Goal: Transaction & Acquisition: Subscribe to service/newsletter

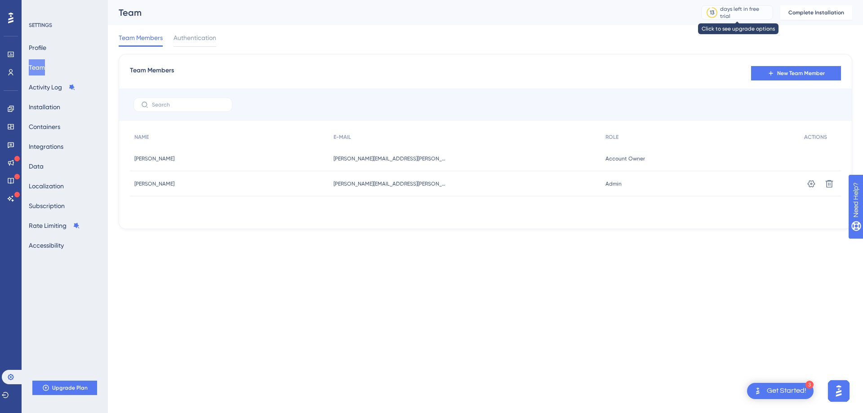
click at [729, 15] on div "days left in free trial" at bounding box center [745, 12] width 50 height 14
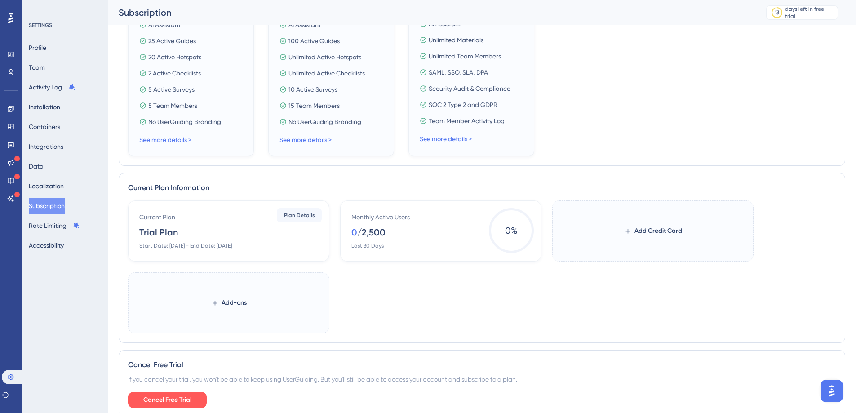
scroll to position [311, 0]
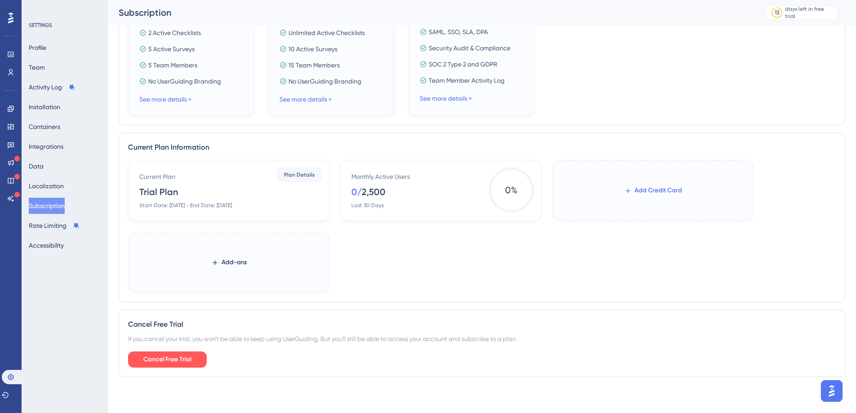
click at [642, 194] on span "Add Credit Card" at bounding box center [659, 190] width 48 height 11
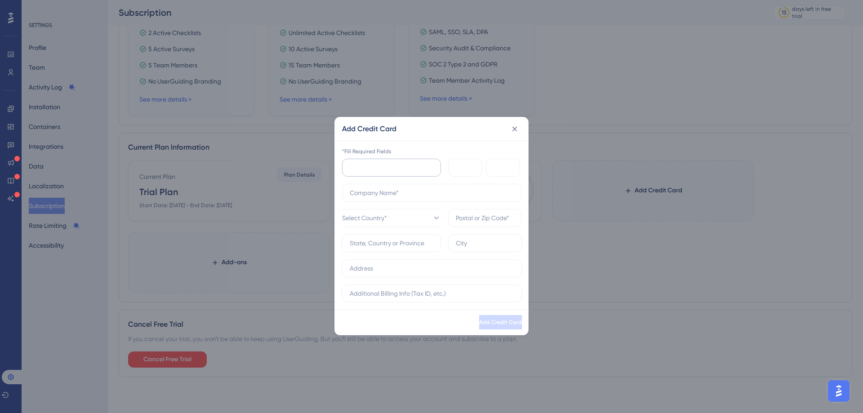
click at [375, 162] on iframe at bounding box center [394, 167] width 88 height 11
click at [380, 186] on label at bounding box center [432, 193] width 180 height 18
click at [380, 188] on input "text" at bounding box center [432, 193] width 164 height 10
type input "Asaas"
click at [377, 220] on span "Select Country*" at bounding box center [364, 218] width 45 height 11
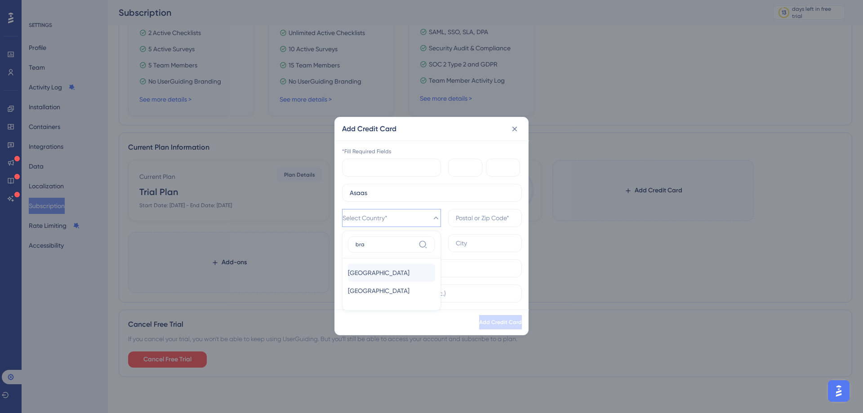
type input "bra"
click at [379, 271] on div "[GEOGRAPHIC_DATA] [GEOGRAPHIC_DATA]" at bounding box center [391, 273] width 87 height 18
click at [482, 218] on input "text" at bounding box center [485, 218] width 58 height 10
type input "89227-971"
type input "[GEOGRAPHIC_DATA]"
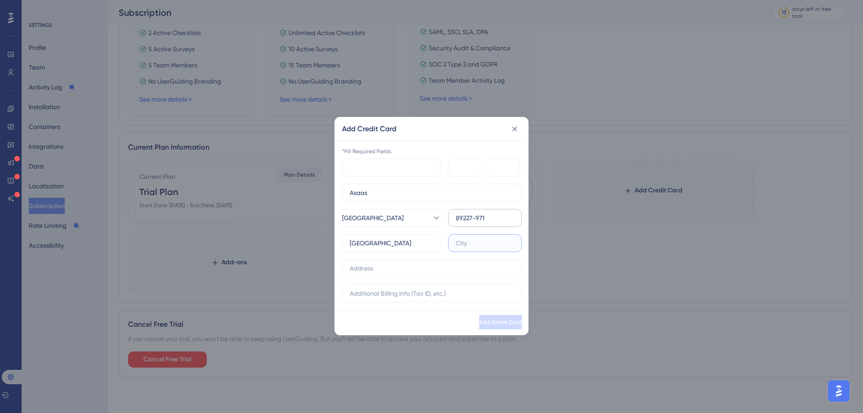
type input "Joinville"
type input "[STREET_ADDRESS][PERSON_NAME]"
drag, startPoint x: 383, startPoint y: 194, endPoint x: 319, endPoint y: 193, distance: 63.8
click at [319, 193] on div "Add Credit Card *Fill Required Fields Asaas [GEOGRAPHIC_DATA] 89227-971 [GEOGRA…" at bounding box center [431, 206] width 863 height 413
type input "Junior Beltrao"
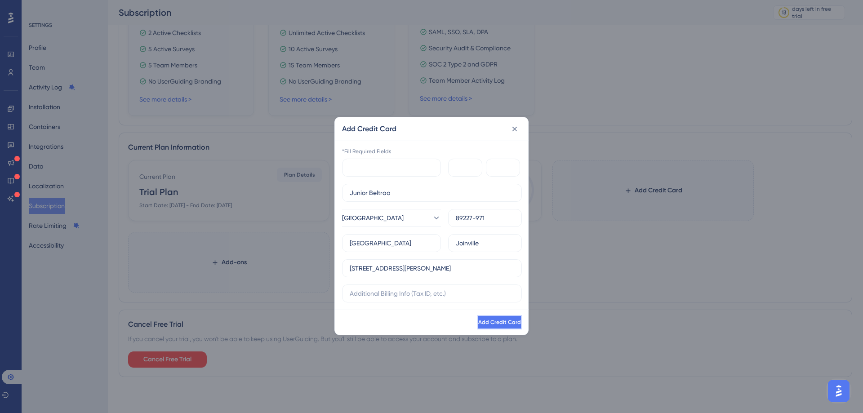
click at [484, 322] on span "Add Credit Card" at bounding box center [499, 322] width 43 height 7
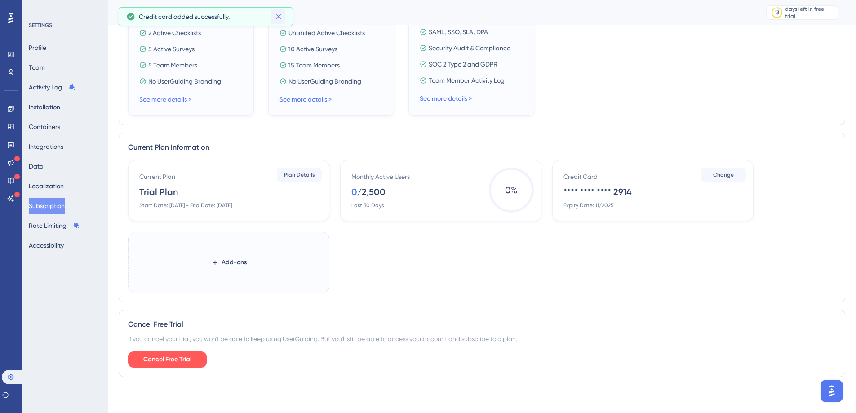
click at [280, 16] on icon at bounding box center [278, 16] width 9 height 9
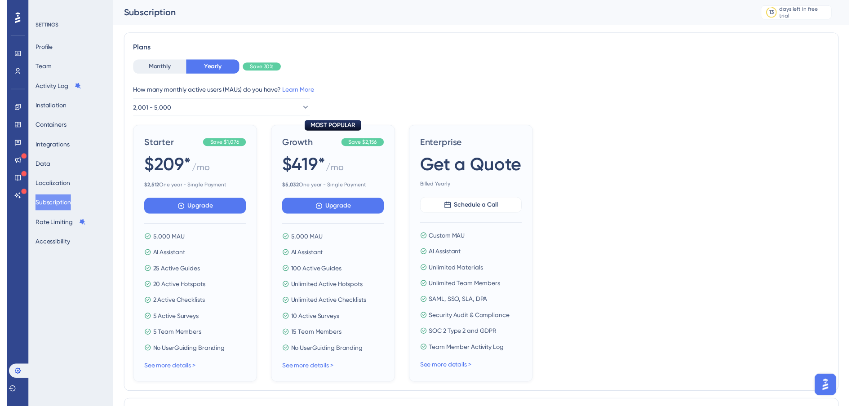
scroll to position [0, 0]
